Goal: Information Seeking & Learning: Check status

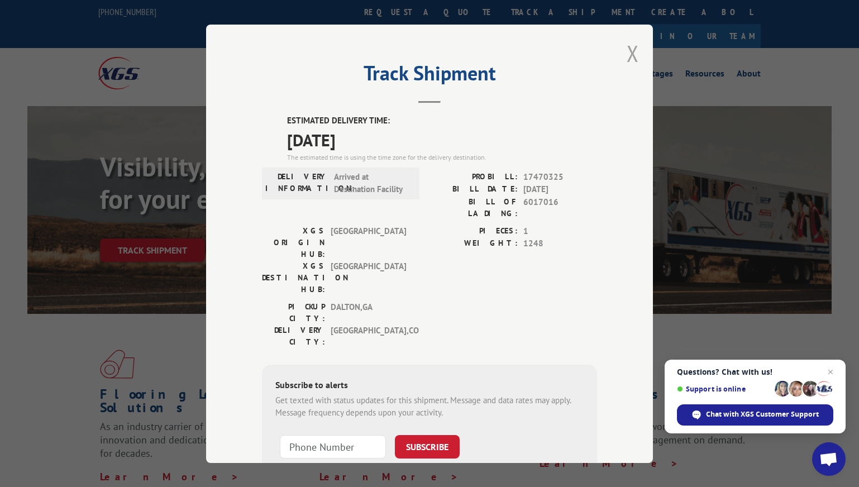
scroll to position [56, 0]
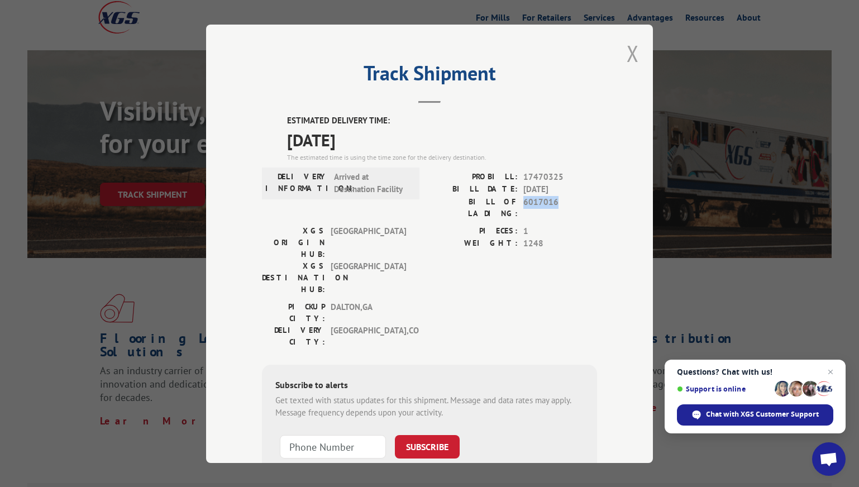
click at [627, 51] on button "Close modal" at bounding box center [633, 54] width 12 height 30
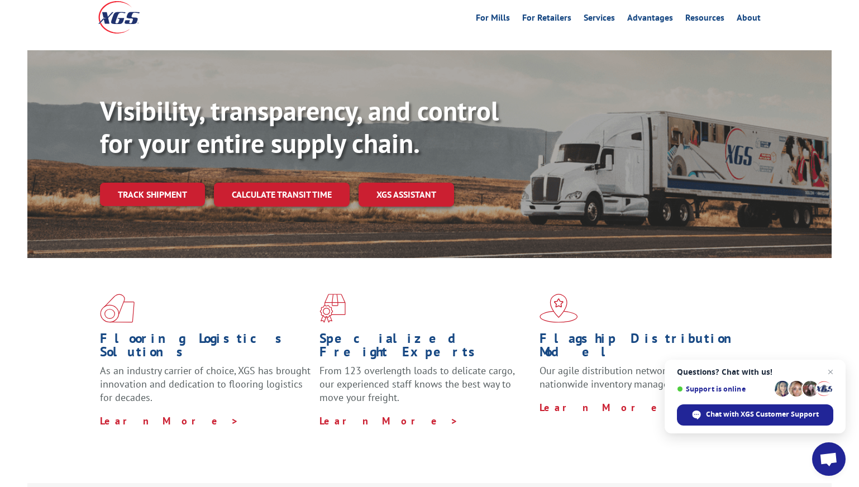
scroll to position [0, 0]
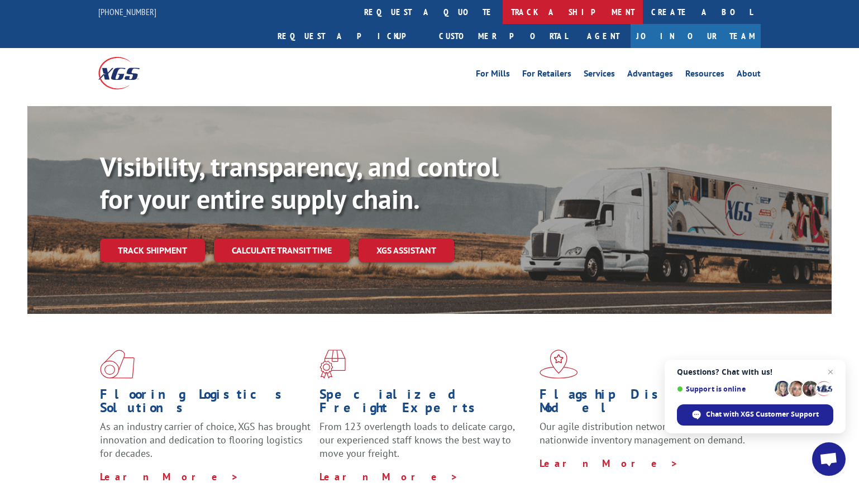
click at [503, 16] on link "track a shipment" at bounding box center [573, 12] width 140 height 24
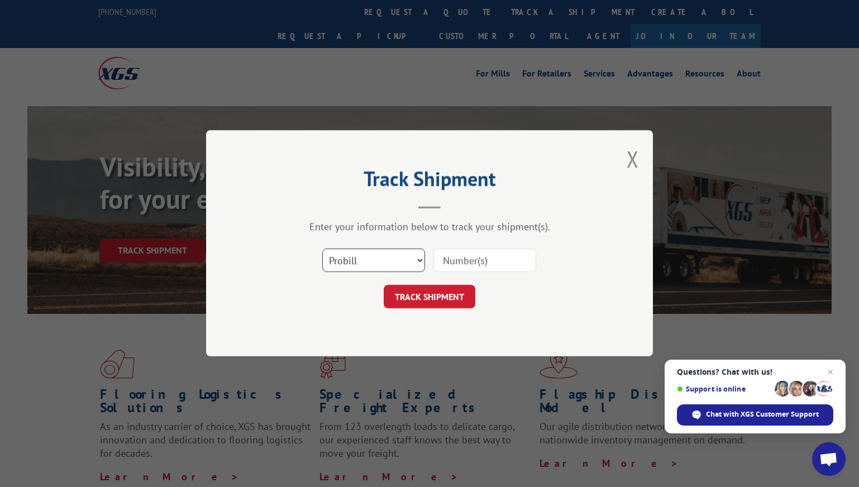
drag, startPoint x: 354, startPoint y: 265, endPoint x: 351, endPoint y: 270, distance: 5.8
click at [354, 265] on select "Select category... Probill BOL PO" at bounding box center [373, 260] width 103 height 23
select select "po"
click at [322, 249] on select "Select category... Probill BOL PO" at bounding box center [373, 260] width 103 height 23
click at [469, 264] on input at bounding box center [485, 260] width 103 height 23
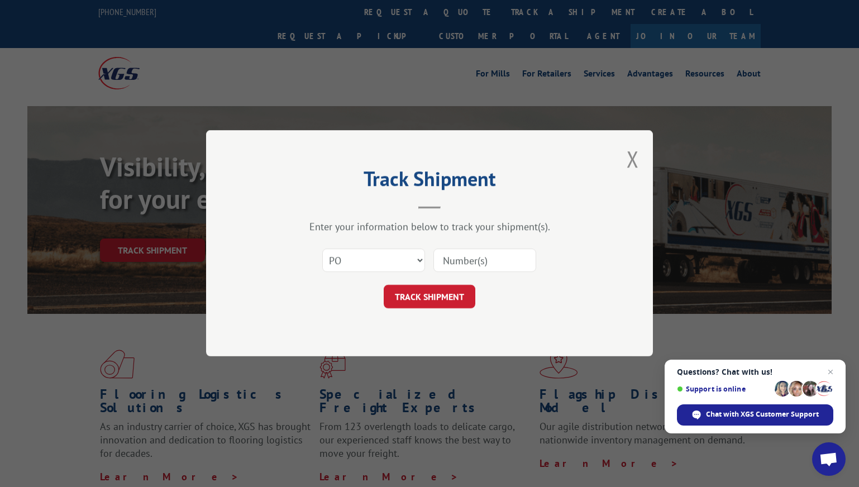
paste input "46508570"
type input "46508570"
click at [457, 300] on button "TRACK SHIPMENT" at bounding box center [430, 297] width 92 height 23
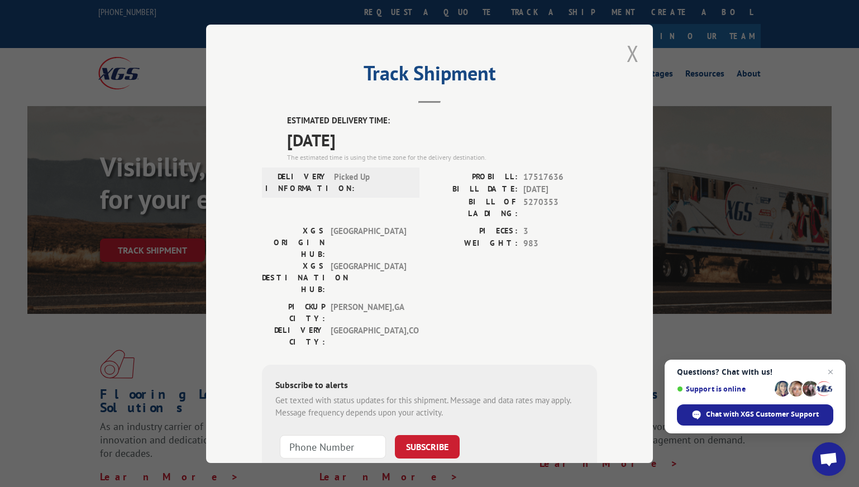
click at [629, 54] on button "Close modal" at bounding box center [633, 54] width 12 height 30
